Goal: Communication & Community: Answer question/provide support

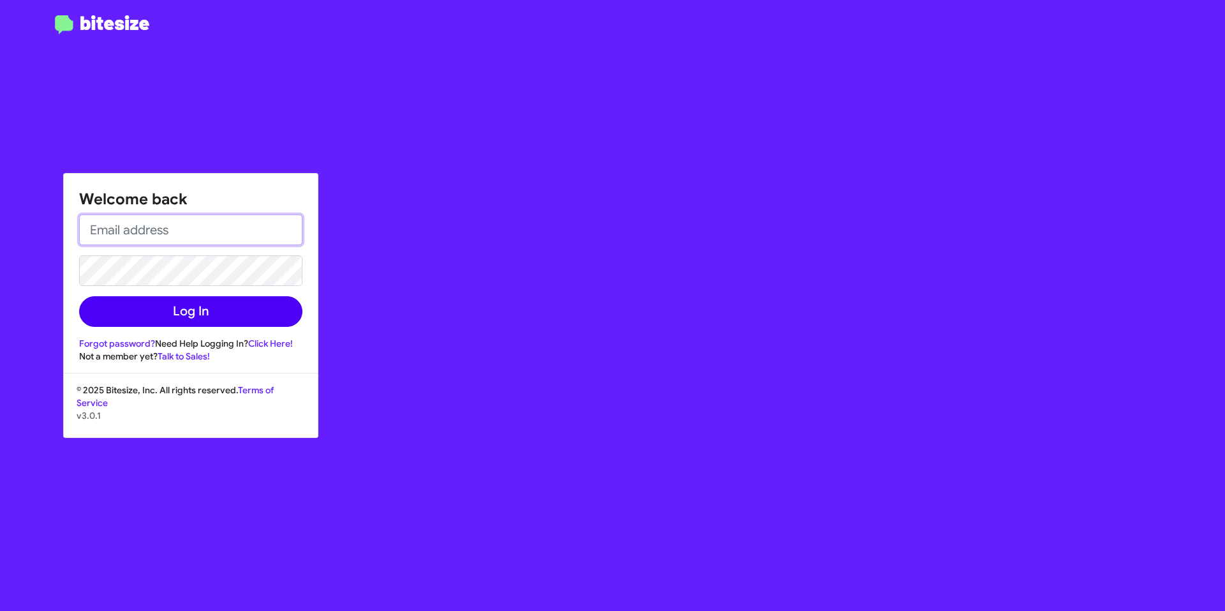
type input "[EMAIL_ADDRESS][DOMAIN_NAME]"
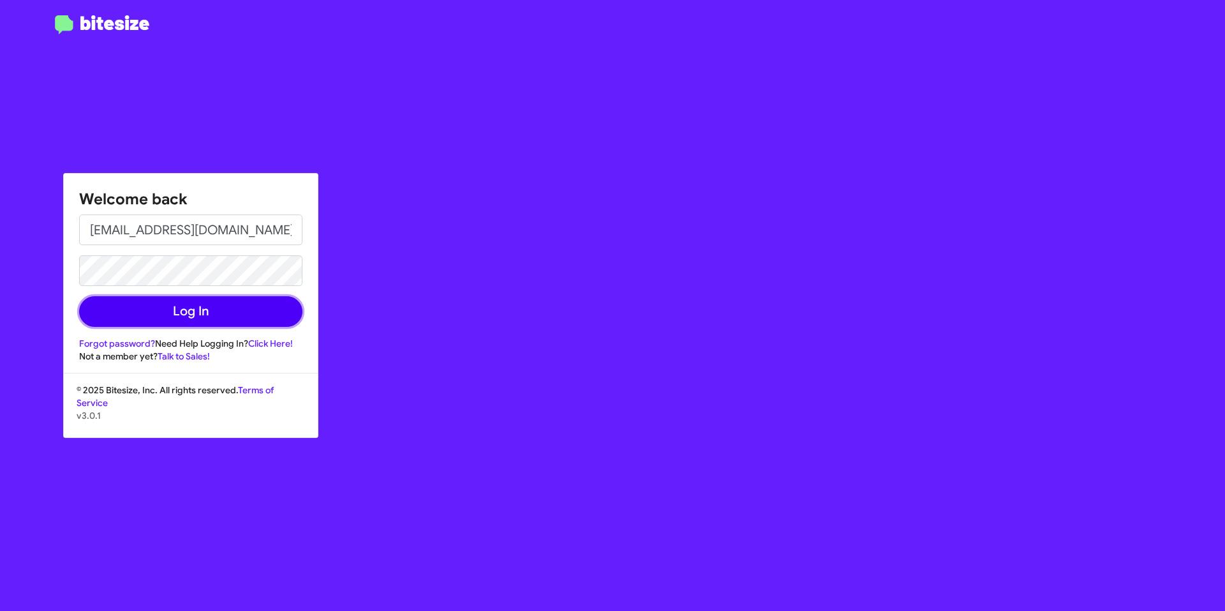
click at [212, 309] on button "Log In" at bounding box center [190, 311] width 223 height 31
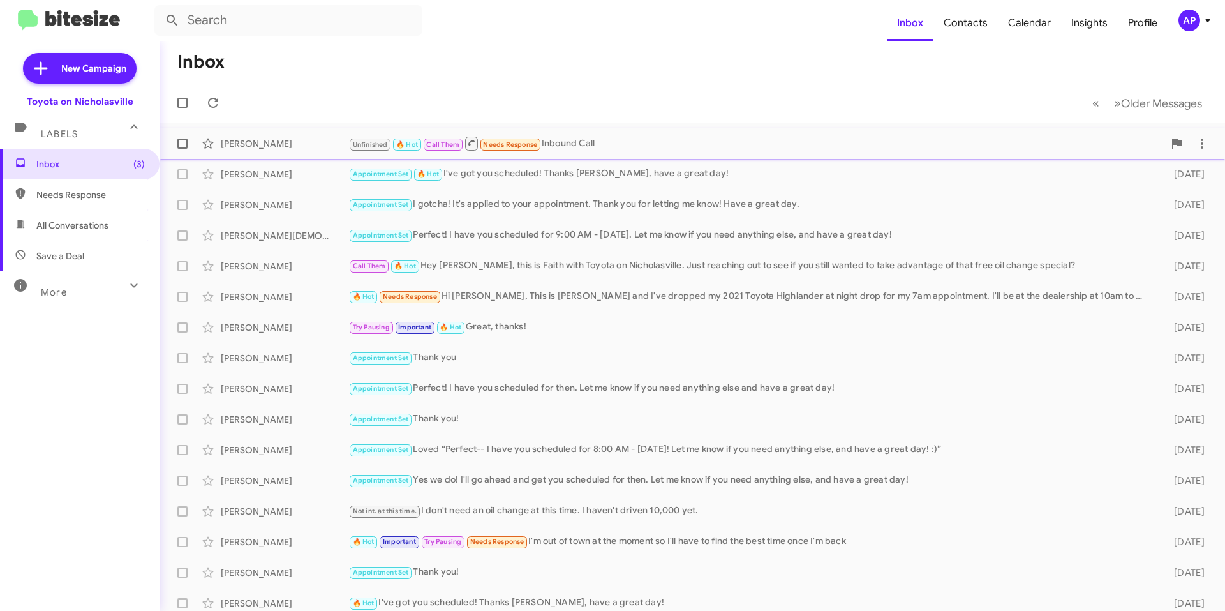
click at [642, 128] on span "[PERSON_NAME] Unfinished 🔥 Hot Call Them Needs Response Inbound Call [DATE]" at bounding box center [693, 143] width 1066 height 31
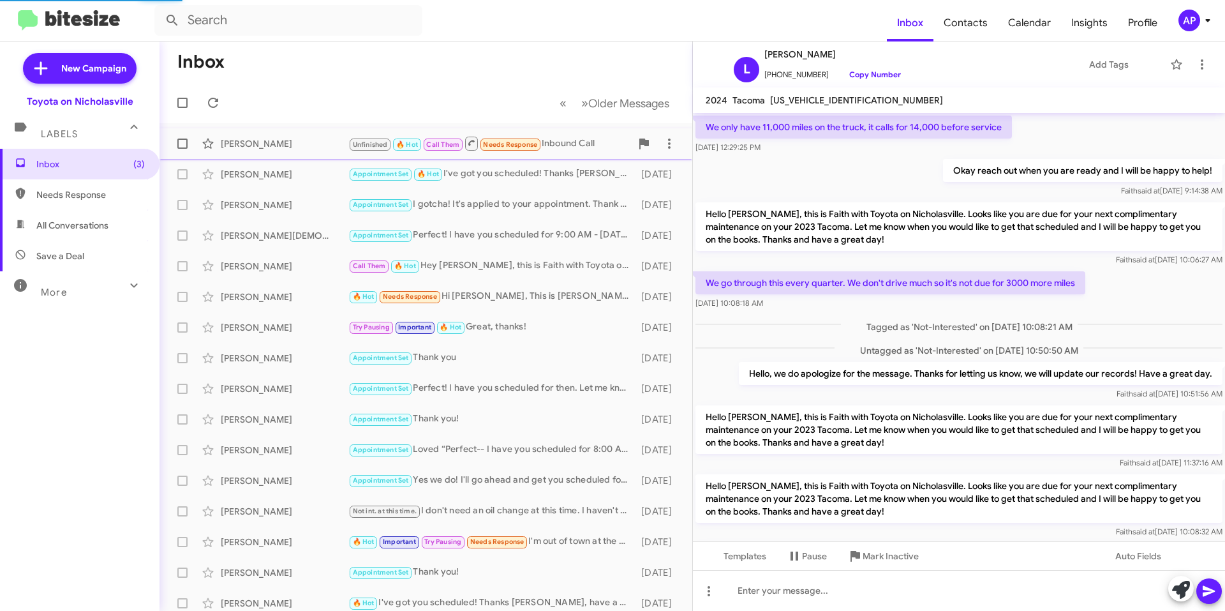
scroll to position [1066, 0]
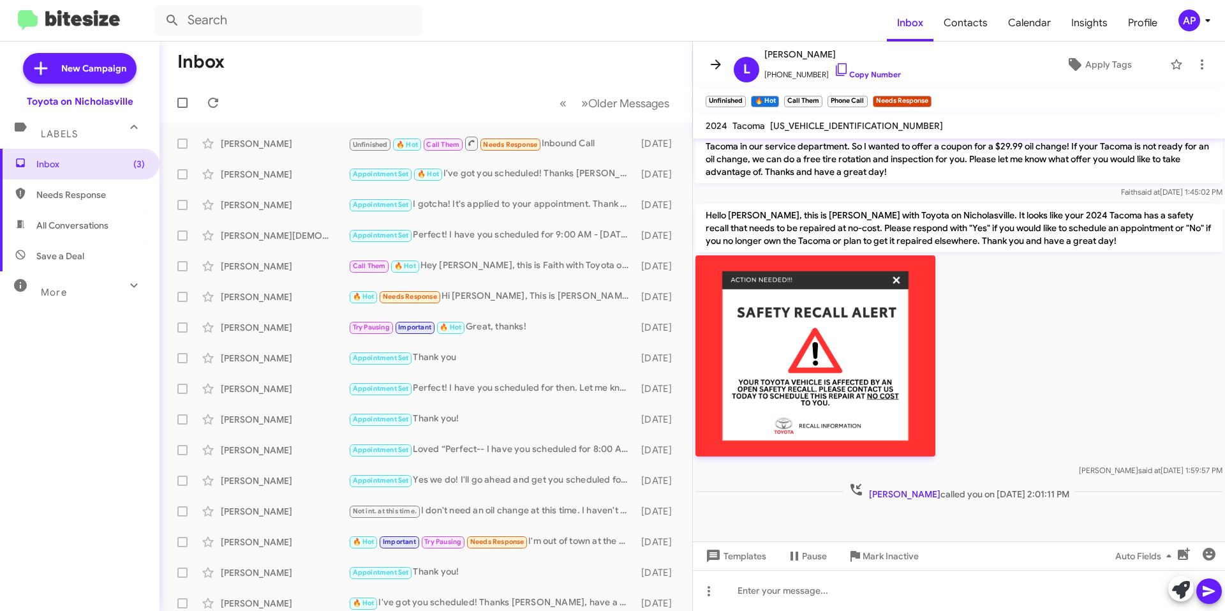
click at [712, 68] on icon at bounding box center [715, 64] width 15 height 15
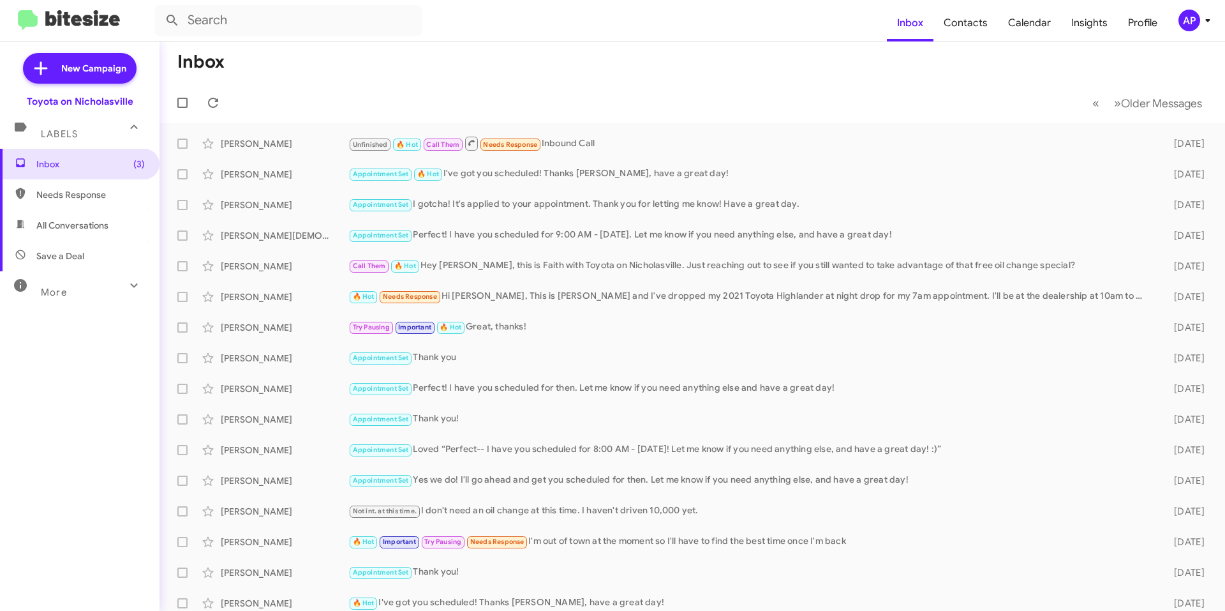
click at [62, 235] on span "All Conversations" at bounding box center [80, 225] width 160 height 31
type input "in:all-conversations"
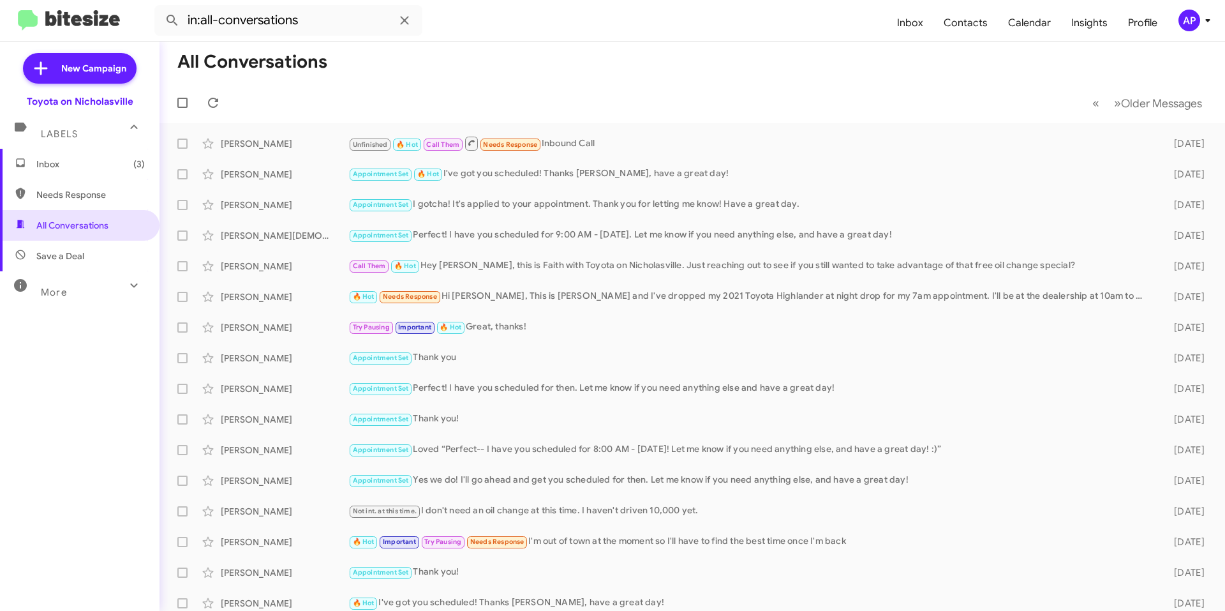
click at [545, 84] on mat-toolbar-row "« Previous » Next Older Messages" at bounding box center [693, 102] width 1066 height 41
click at [495, 93] on mat-toolbar-row "« Previous » Next Older Messages" at bounding box center [693, 102] width 1066 height 41
click at [547, 71] on mat-toolbar-row "All Conversations" at bounding box center [693, 61] width 1066 height 41
click at [121, 160] on span "Inbox (3)" at bounding box center [90, 164] width 108 height 13
